Goal: Check status

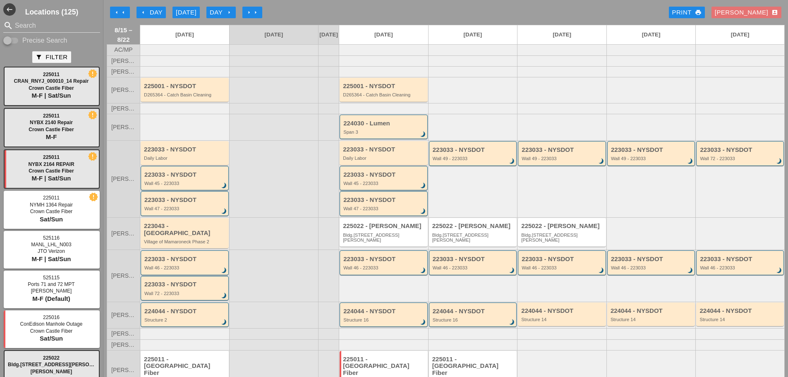
click at [154, 14] on div "arrow_left Day" at bounding box center [151, 13] width 23 height 10
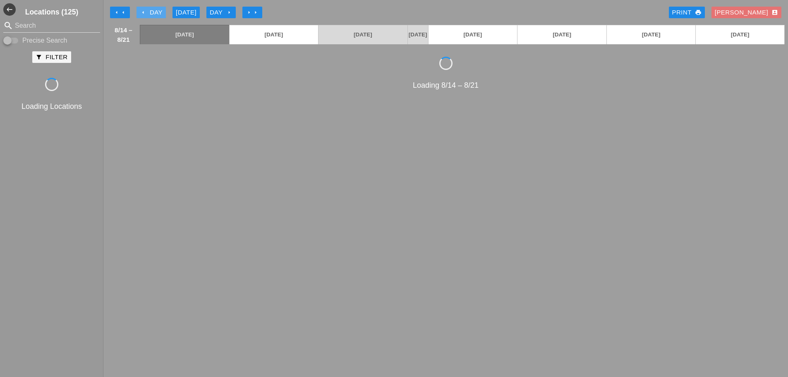
click at [154, 14] on div "arrow_left Day" at bounding box center [151, 13] width 23 height 10
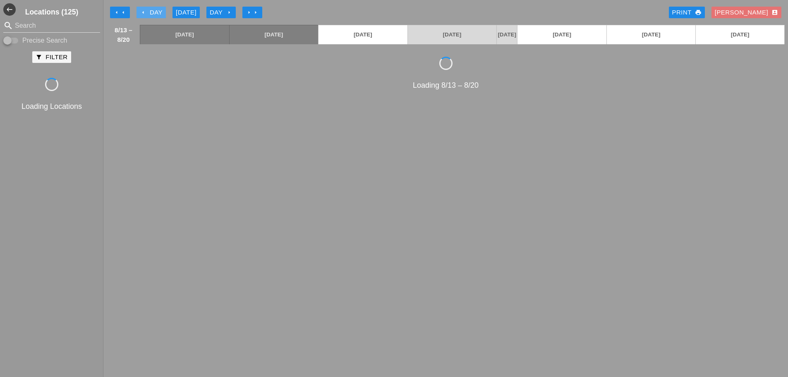
click at [154, 14] on div "arrow_left Day" at bounding box center [151, 13] width 23 height 10
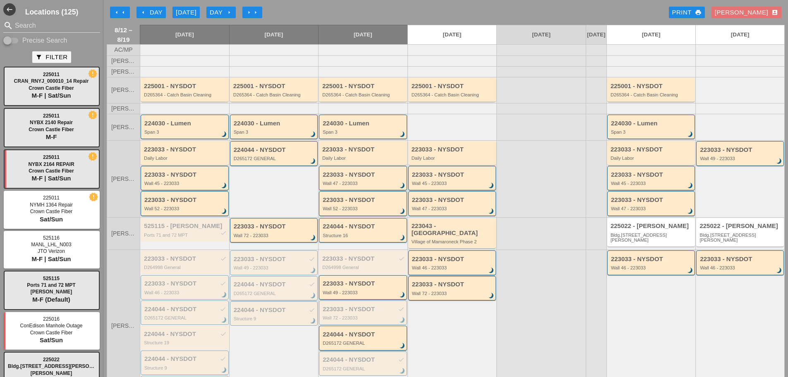
scroll to position [41, 0]
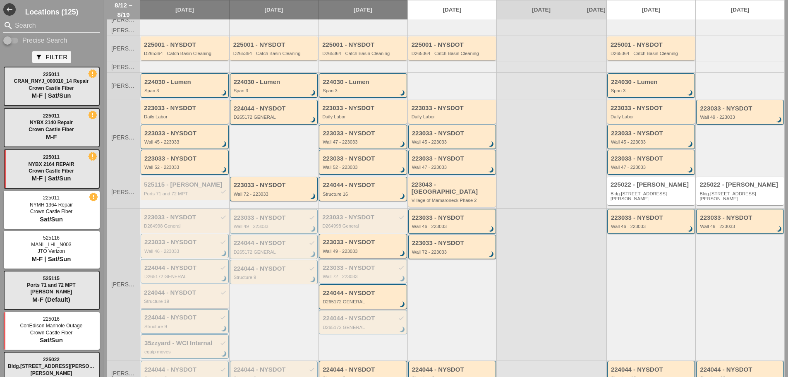
click at [220, 297] on div "224044 - NYSDOT check Structure 19" at bounding box center [185, 296] width 83 height 15
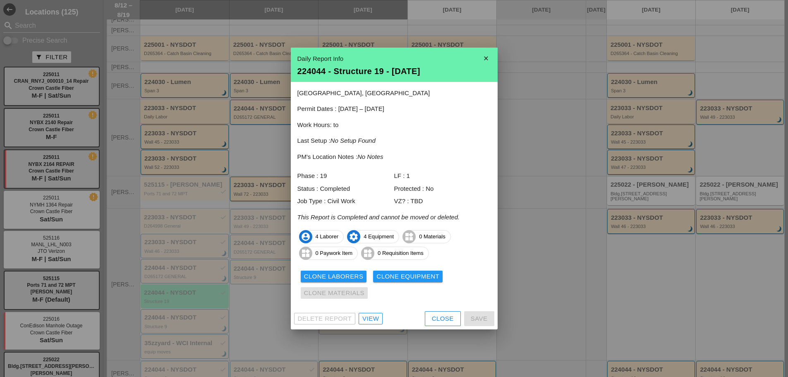
click at [361, 318] on link "View" at bounding box center [370, 319] width 24 height 12
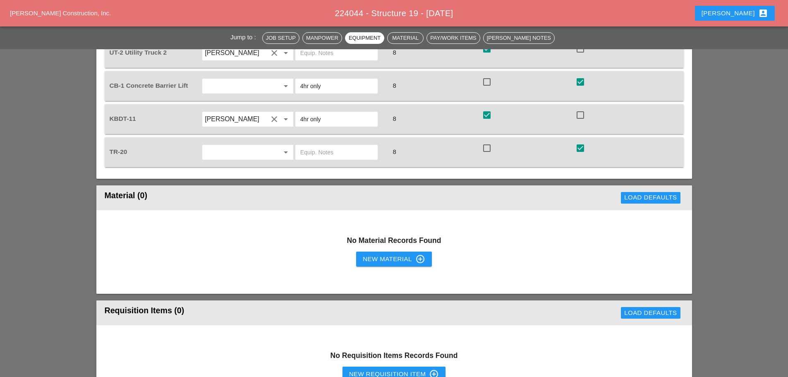
scroll to position [579, 0]
